Goal: Information Seeking & Learning: Learn about a topic

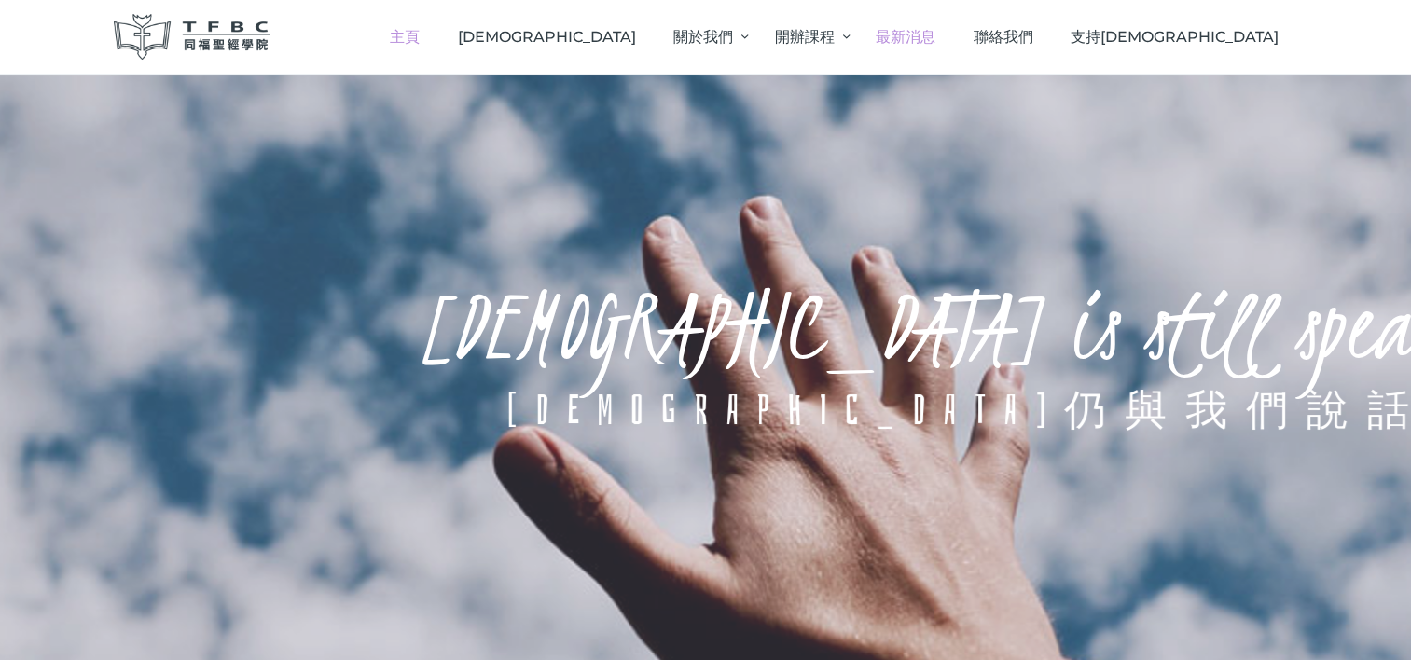
click at [936, 34] on span "最新消息" at bounding box center [906, 37] width 60 height 18
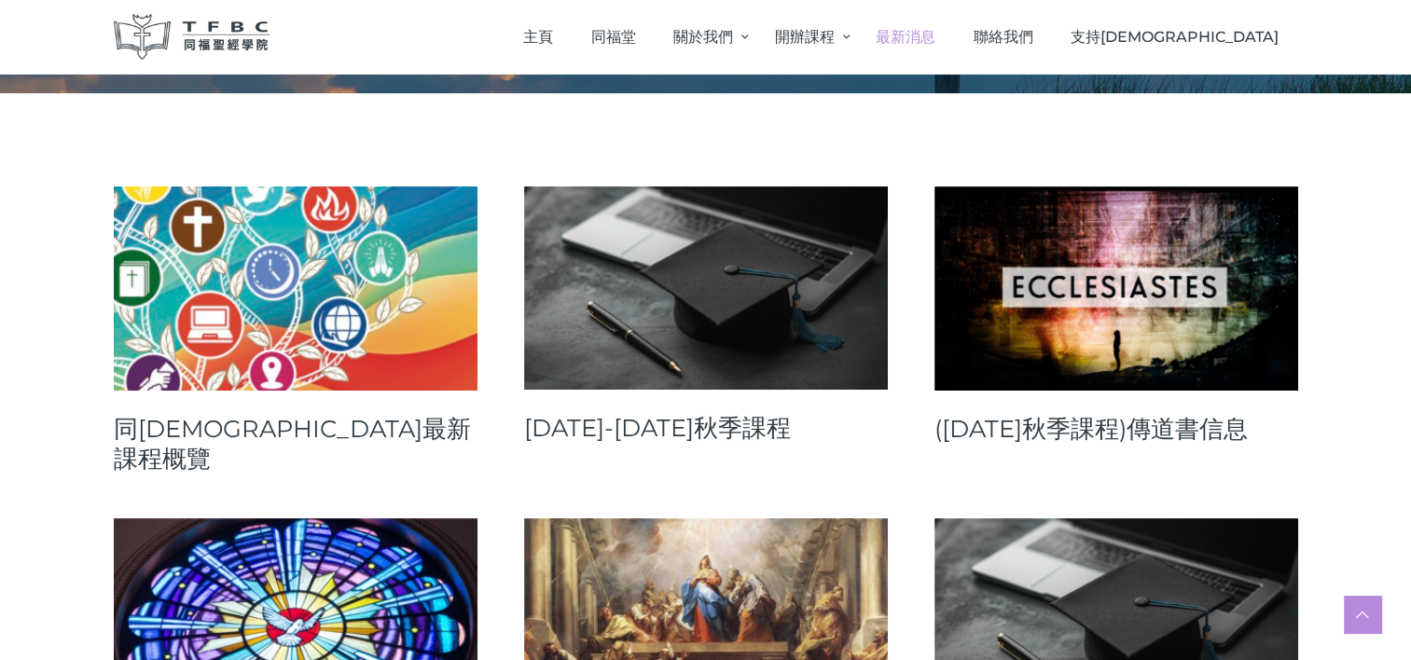
scroll to position [280, 0]
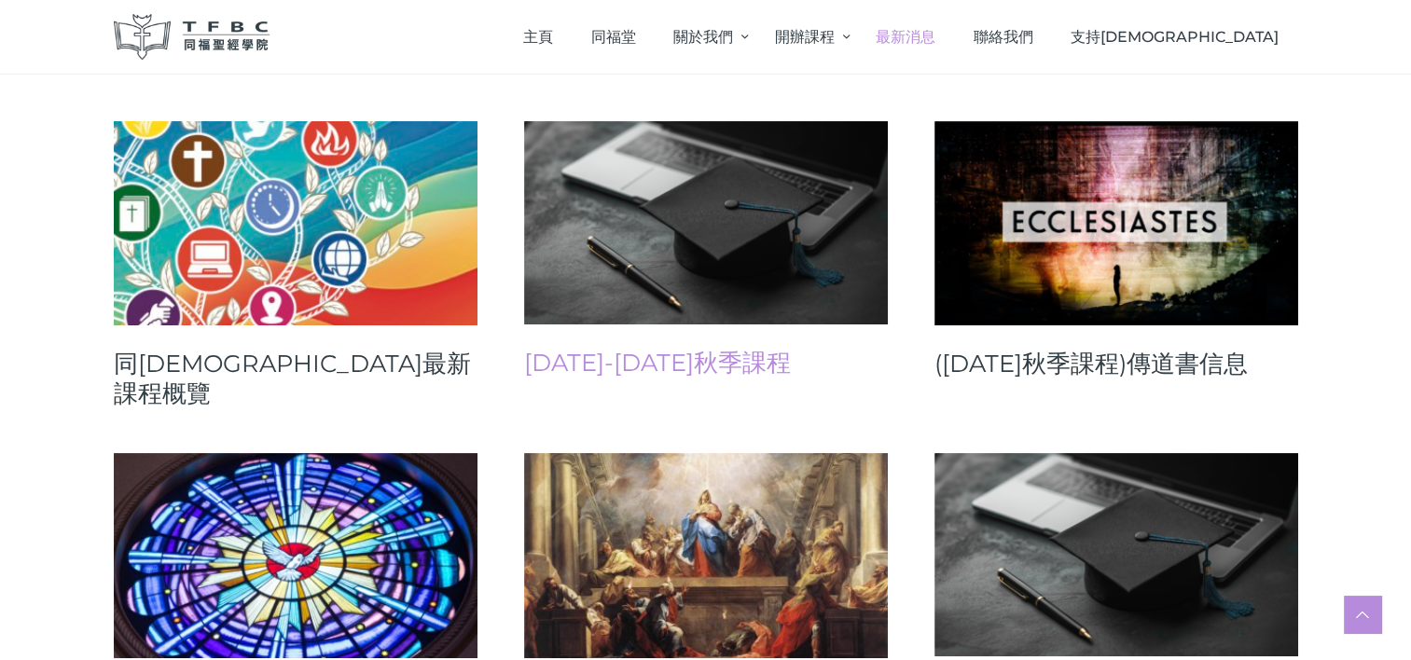
click at [684, 365] on link "[DATE]-[DATE]秋季課程" at bounding box center [706, 363] width 364 height 30
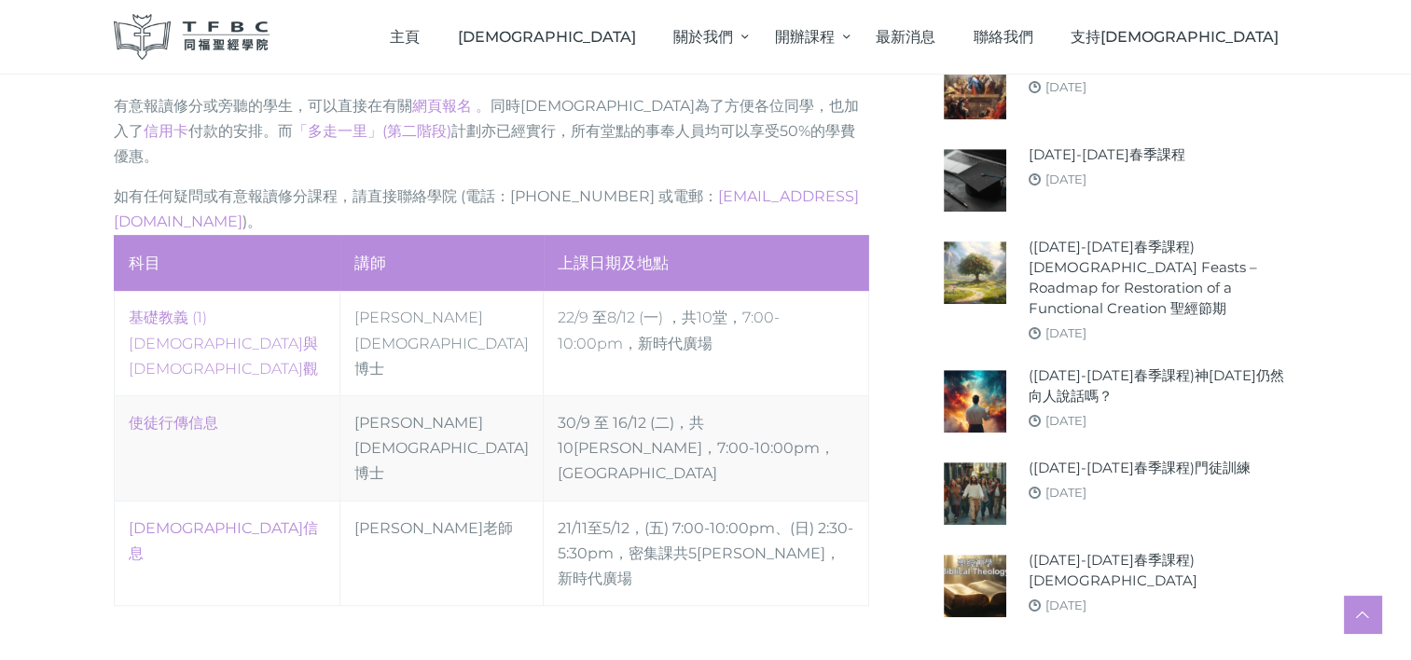
scroll to position [933, 0]
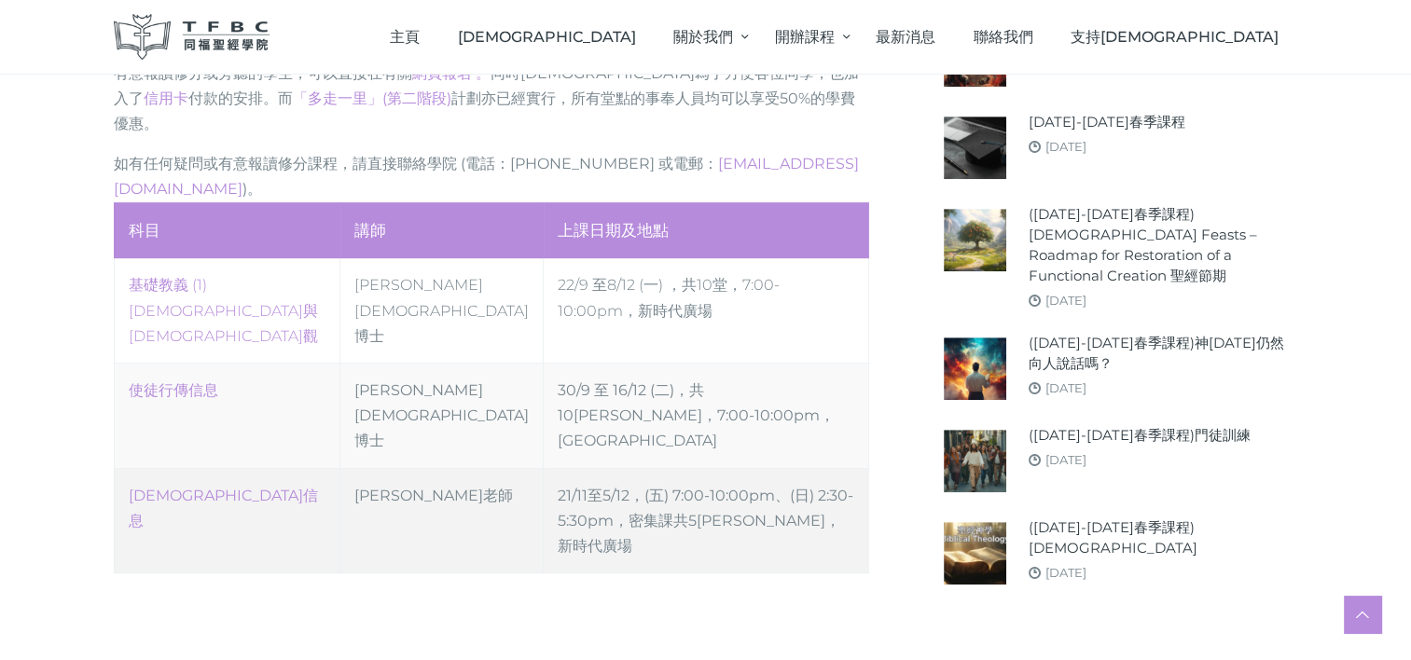
click at [660, 468] on td "21/11至5/12，(五) 7:00-10:00pm、(日) 2:30-5:30pm，密集課共5堂 ，新時代廣場" at bounding box center [706, 520] width 325 height 105
click at [184, 487] on link "傳道書信息" at bounding box center [223, 508] width 189 height 43
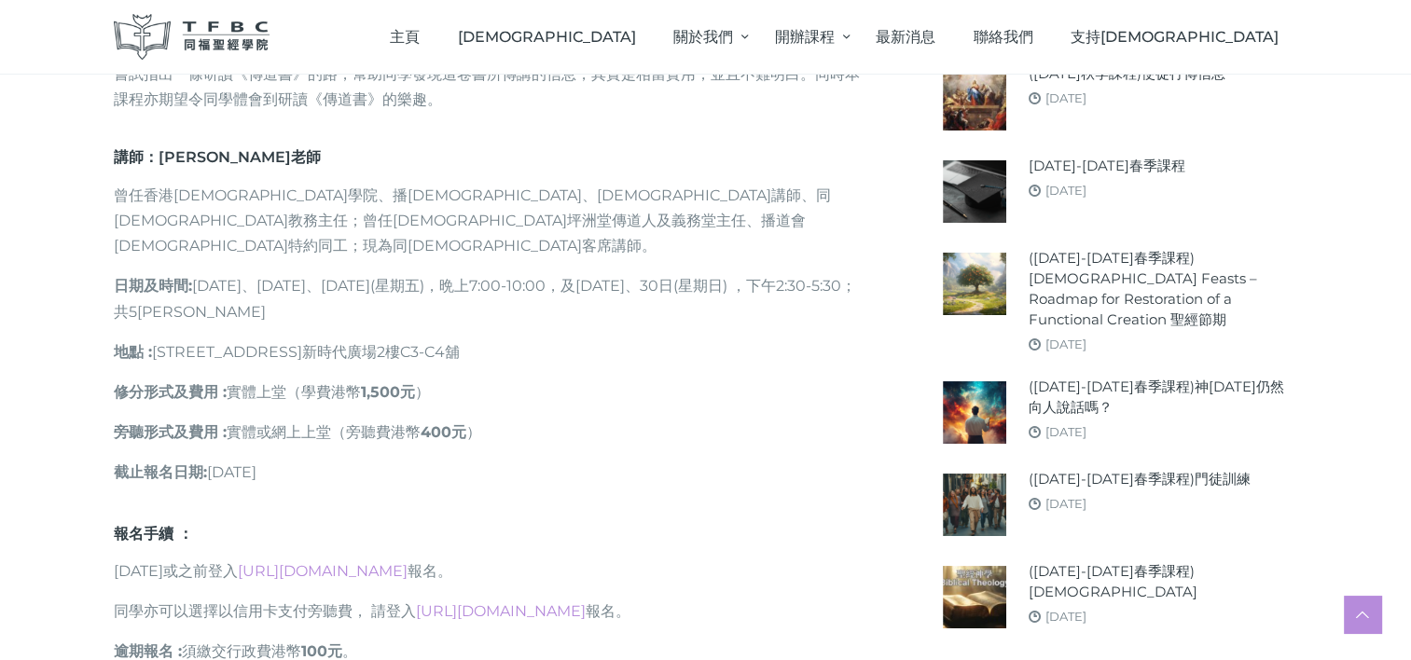
scroll to position [933, 0]
